Goal: Find specific page/section: Find specific page/section

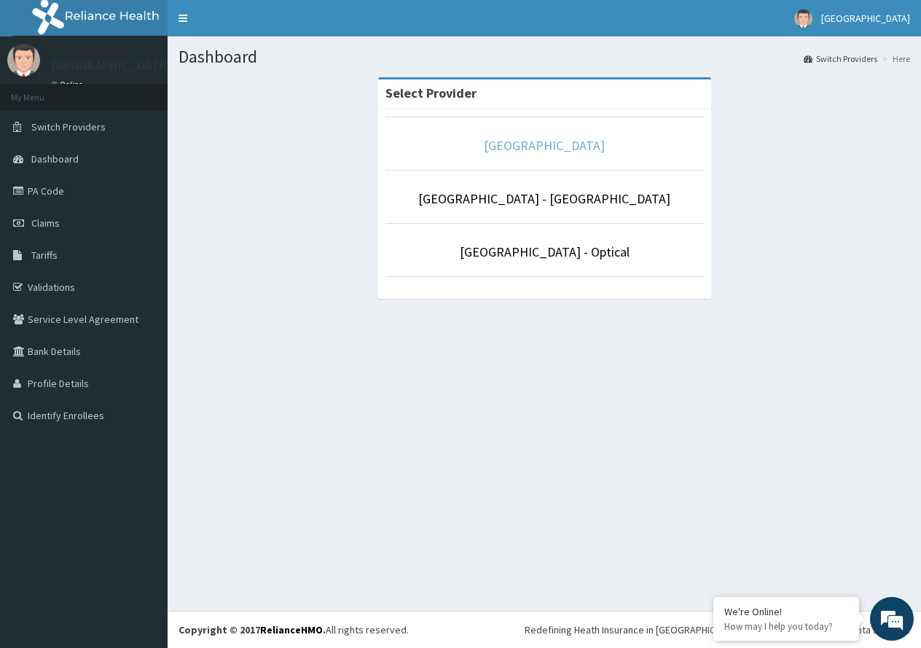
click at [568, 147] on link "[GEOGRAPHIC_DATA]" at bounding box center [544, 145] width 121 height 17
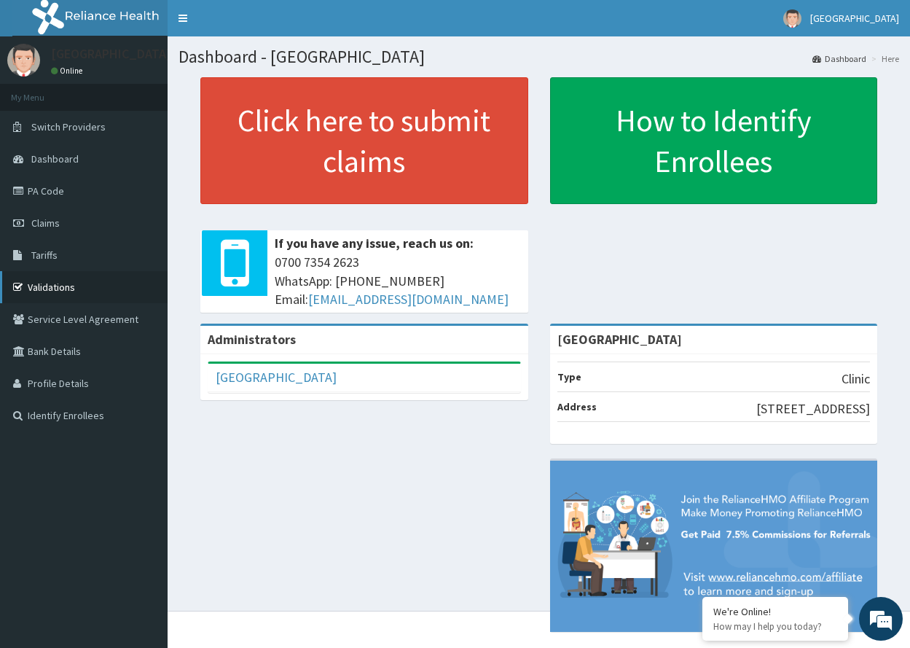
click at [39, 285] on link "Validations" at bounding box center [84, 287] width 168 height 32
